Goal: Ask a question: Seek information or help from site administrators or community

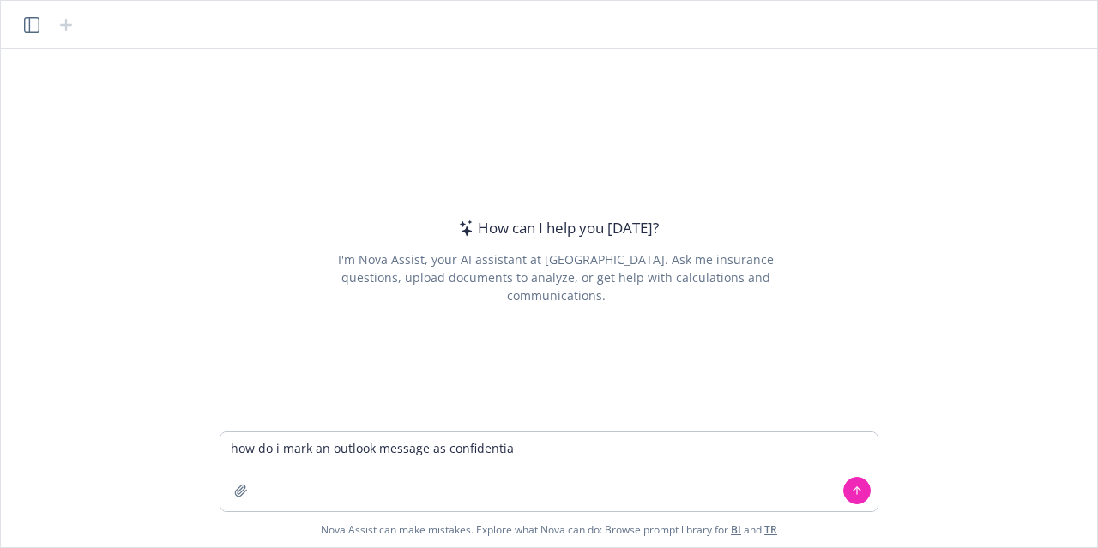
type textarea "how do i mark an outlook message as confidentia;"
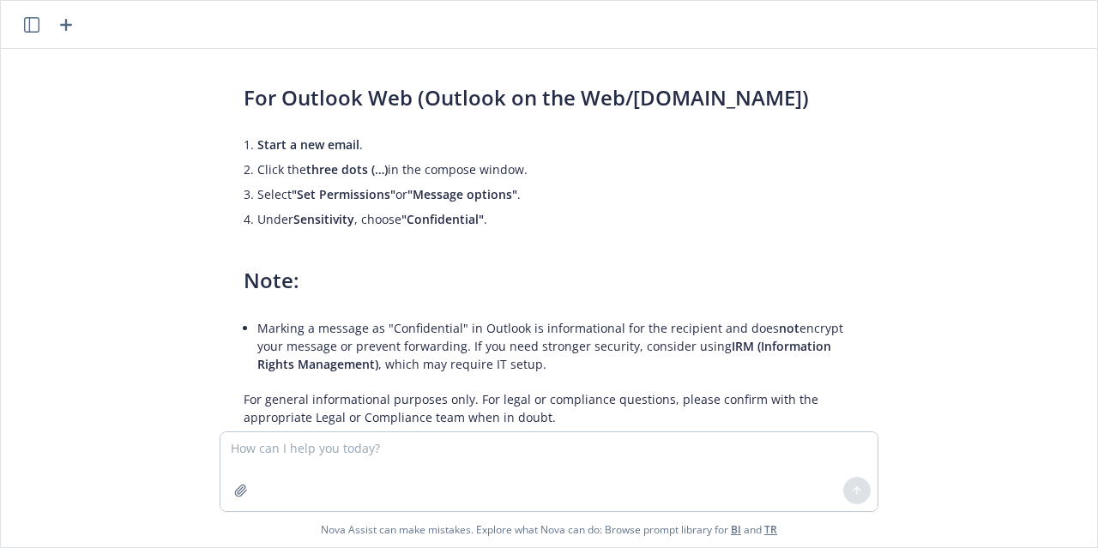
scroll to position [390, 0]
